Goal: Task Accomplishment & Management: Use online tool/utility

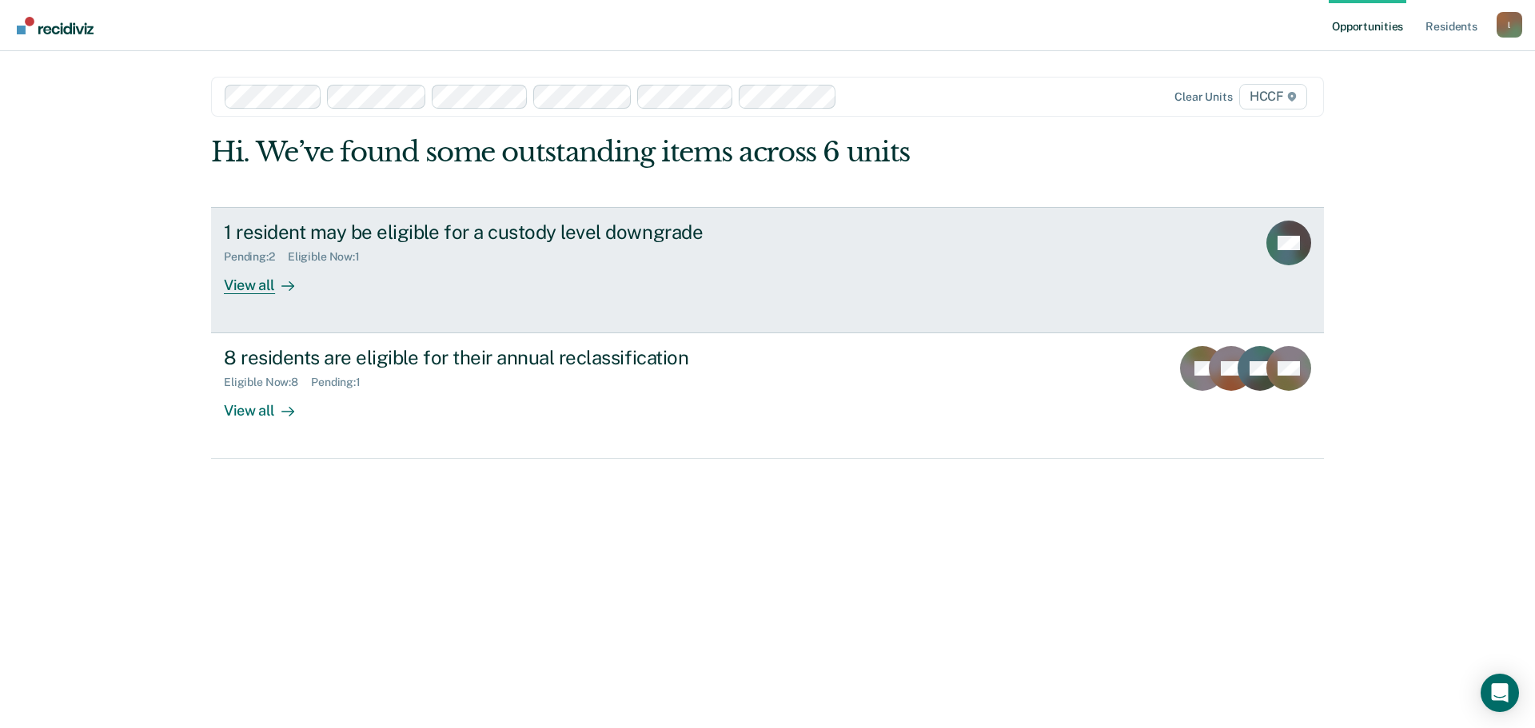
click at [257, 278] on div "View all" at bounding box center [269, 278] width 90 height 31
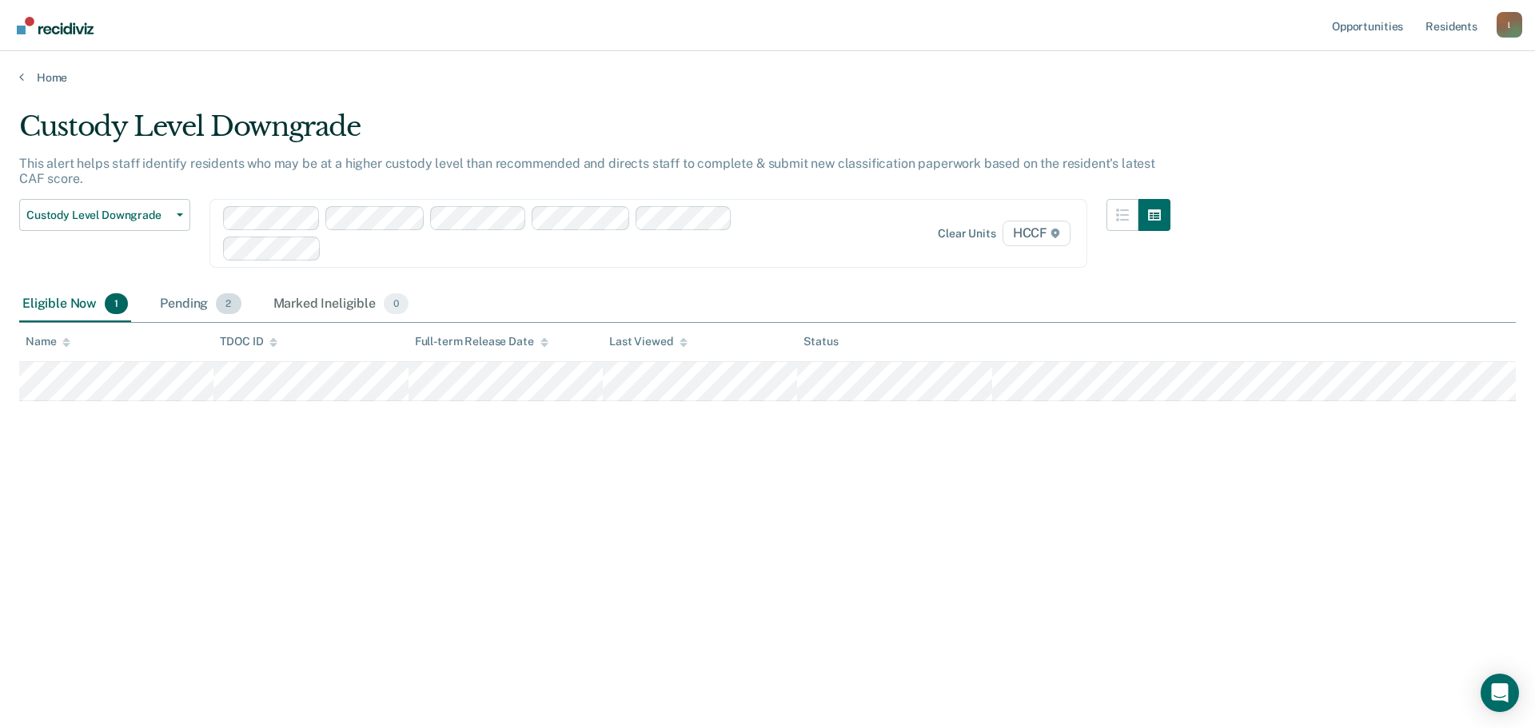
click at [193, 304] on div "Pending 2" at bounding box center [200, 304] width 87 height 35
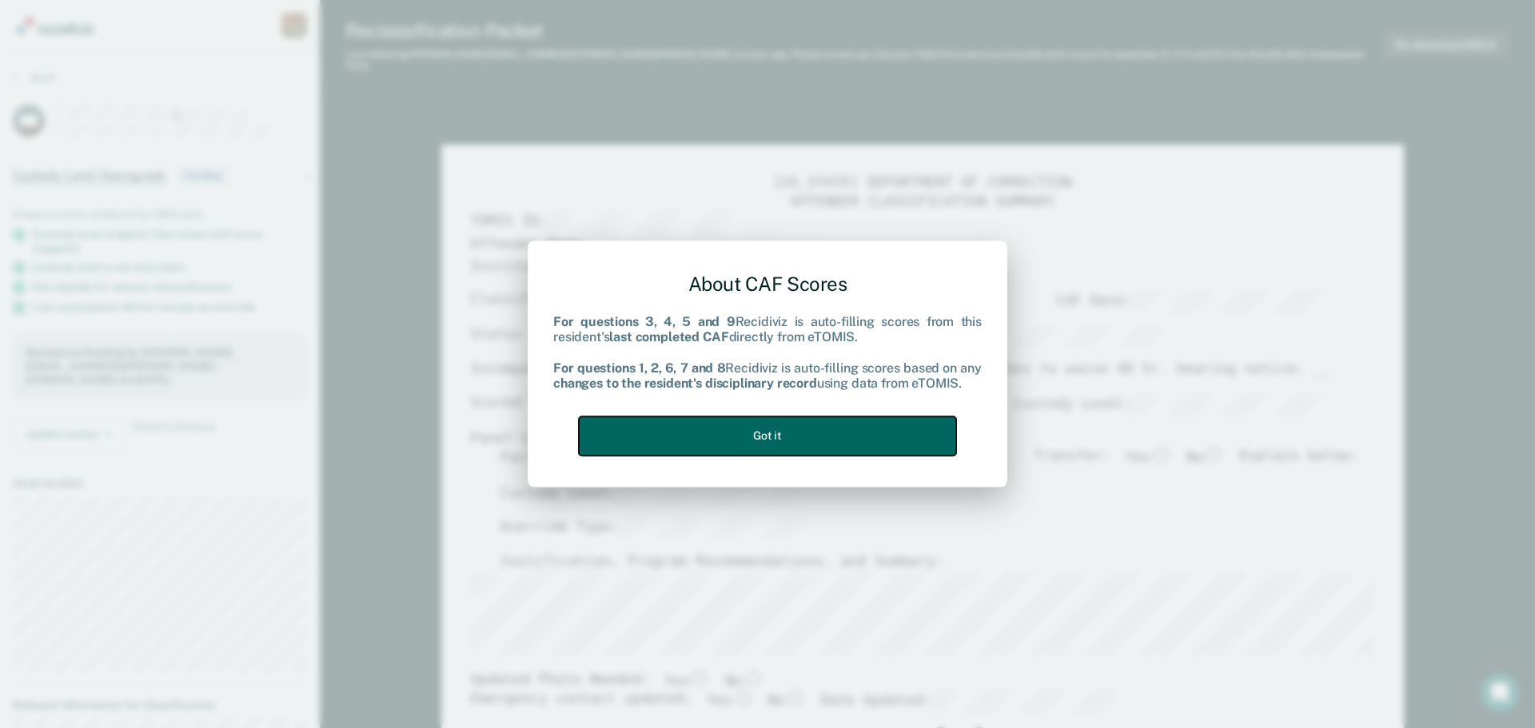
click at [700, 420] on button "Got it" at bounding box center [767, 435] width 377 height 39
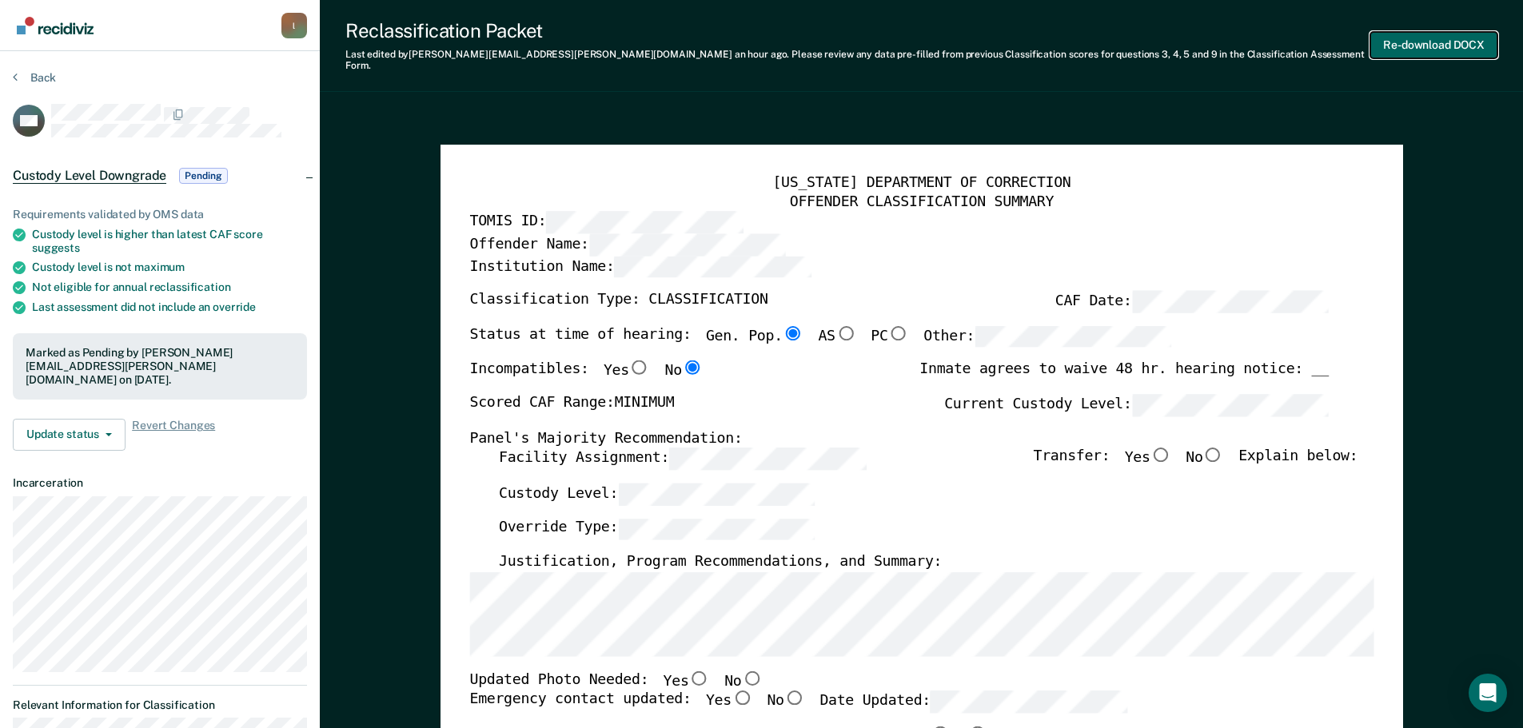
click at [1445, 39] on button "Re-download DOCX" at bounding box center [1433, 45] width 127 height 26
type textarea "x"
